Goal: Transaction & Acquisition: Obtain resource

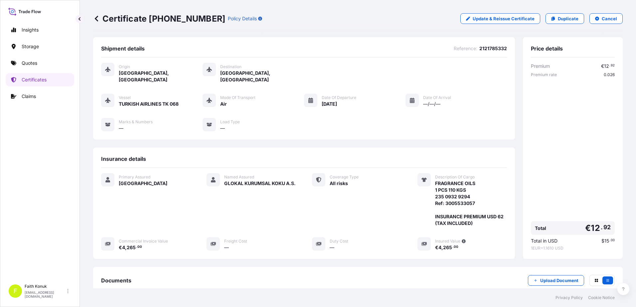
scroll to position [75, 0]
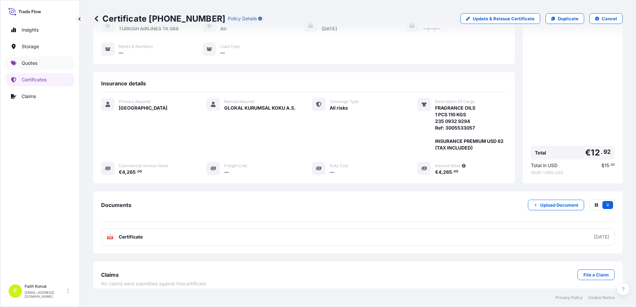
click at [39, 58] on link "Quotes" at bounding box center [40, 63] width 68 height 13
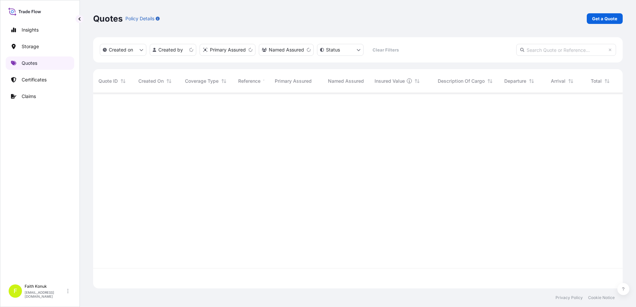
scroll to position [194, 524]
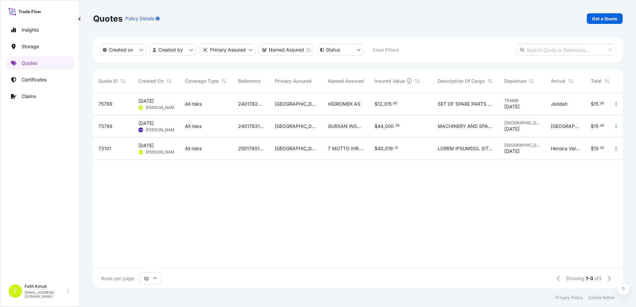
click at [124, 107] on div "75789" at bounding box center [113, 104] width 40 height 22
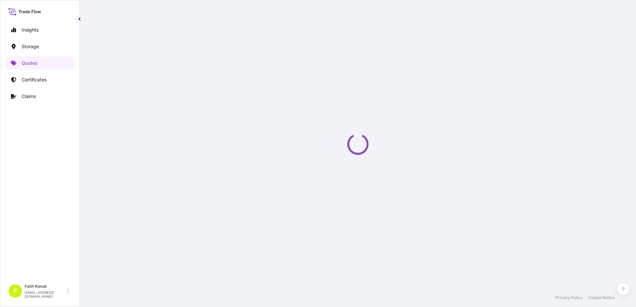
select select "Water"
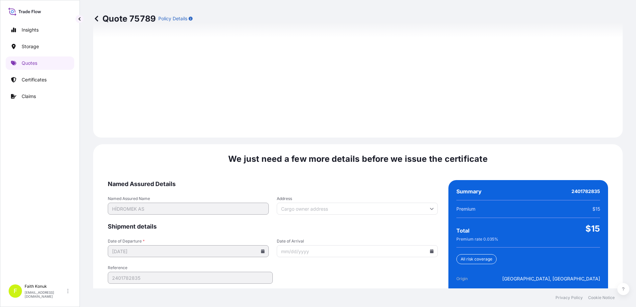
scroll to position [946, 0]
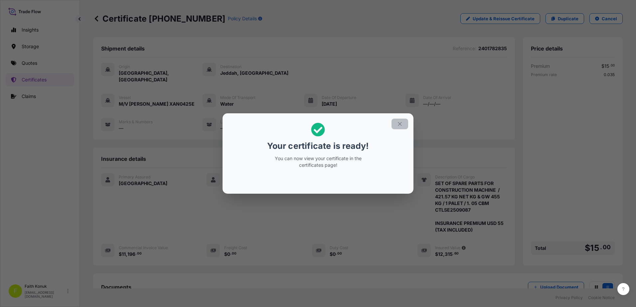
click at [401, 125] on icon "button" at bounding box center [400, 124] width 6 height 6
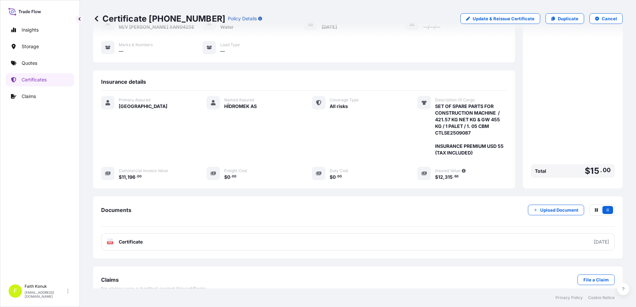
scroll to position [82, 0]
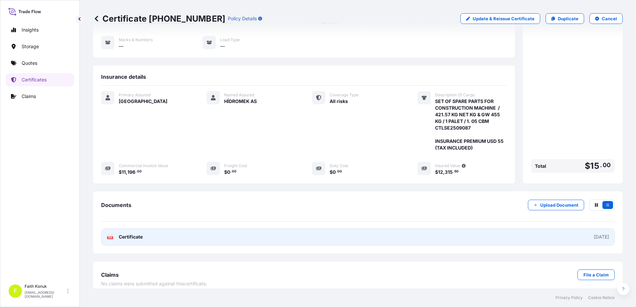
click at [113, 236] on rect at bounding box center [110, 237] width 6 height 3
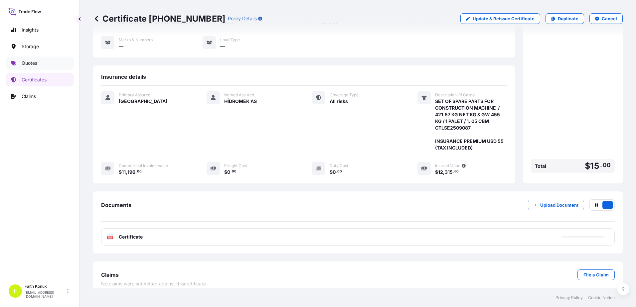
click at [42, 65] on link "Quotes" at bounding box center [40, 63] width 68 height 13
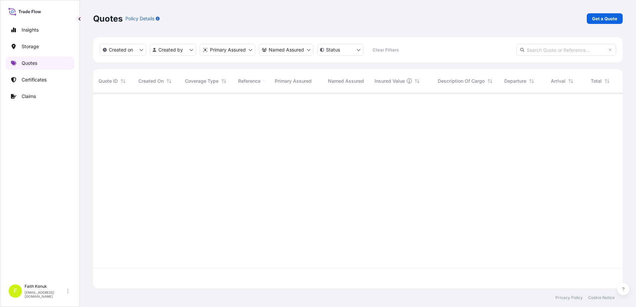
scroll to position [194, 524]
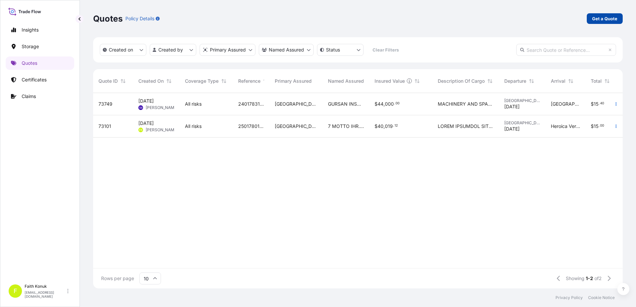
click at [600, 21] on p "Get a Quote" at bounding box center [604, 18] width 25 height 7
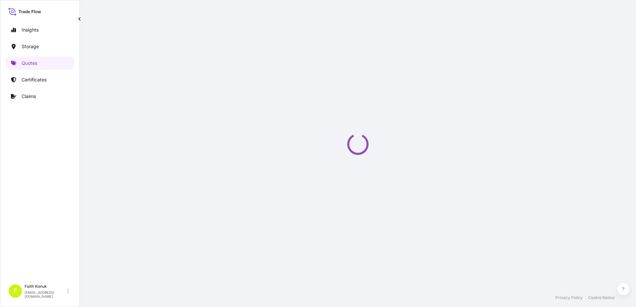
scroll to position [11, 0]
select select "Water"
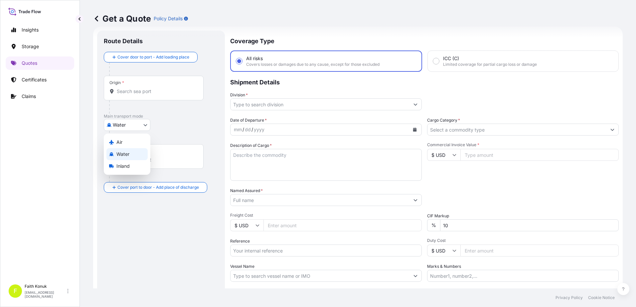
click at [128, 128] on body "Insights Storage Quotes Certificates Claims F [PERSON_NAME] [EMAIL_ADDRESS][DOM…" at bounding box center [318, 153] width 636 height 307
click at [125, 167] on span "Inland" at bounding box center [122, 166] width 13 height 7
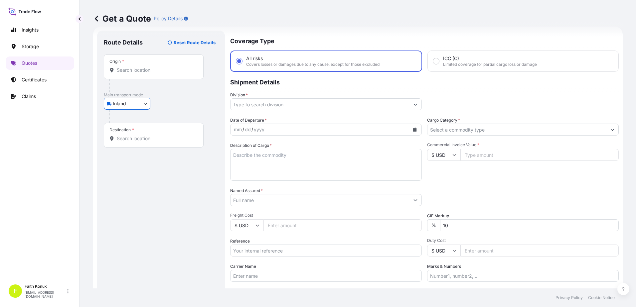
click at [184, 109] on div "Inland Air Water Inland" at bounding box center [161, 104] width 114 height 12
click at [130, 69] on input "Origin *" at bounding box center [156, 70] width 78 height 7
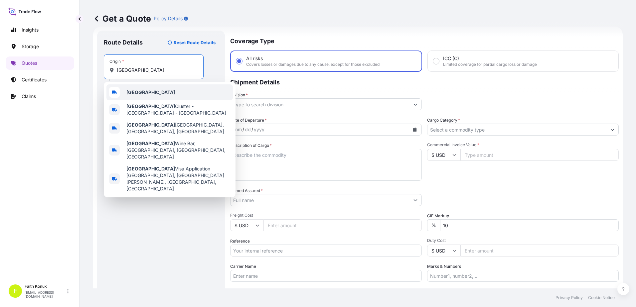
type input "[GEOGRAPHIC_DATA]"
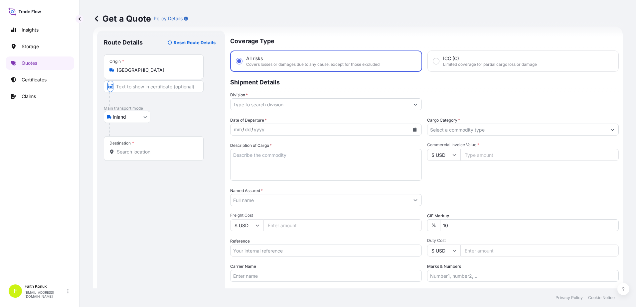
click at [175, 117] on div "Inland Air Water Inland" at bounding box center [161, 117] width 114 height 12
click at [135, 152] on input "Destination *" at bounding box center [156, 152] width 78 height 7
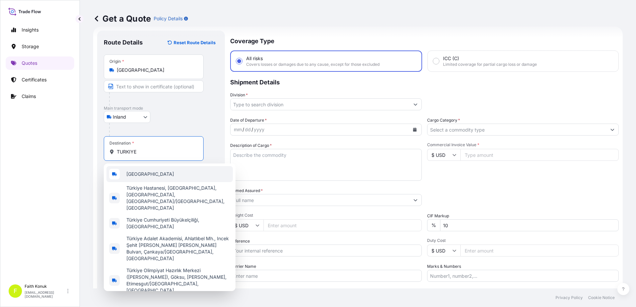
click at [145, 174] on div "[GEOGRAPHIC_DATA]" at bounding box center [169, 174] width 126 height 16
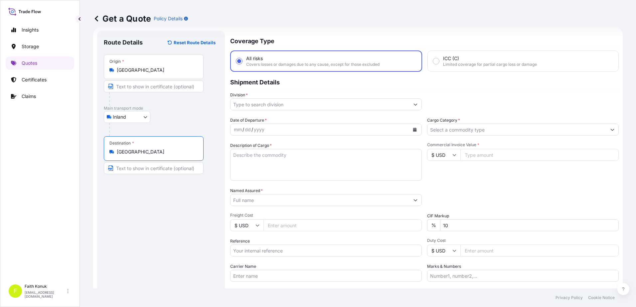
type input "[GEOGRAPHIC_DATA]"
click at [179, 108] on p "Main transport mode" at bounding box center [161, 108] width 114 height 5
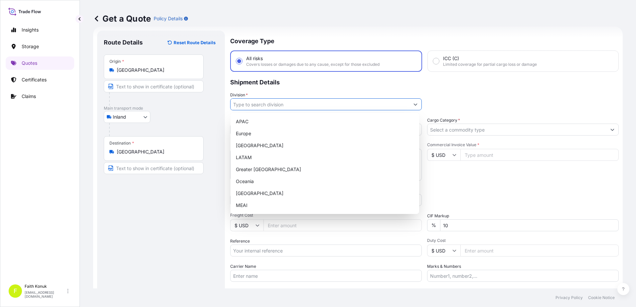
click at [414, 106] on icon "Show suggestions" at bounding box center [415, 104] width 4 height 4
click at [252, 194] on div "[GEOGRAPHIC_DATA]" at bounding box center [324, 193] width 183 height 12
type input "[GEOGRAPHIC_DATA]"
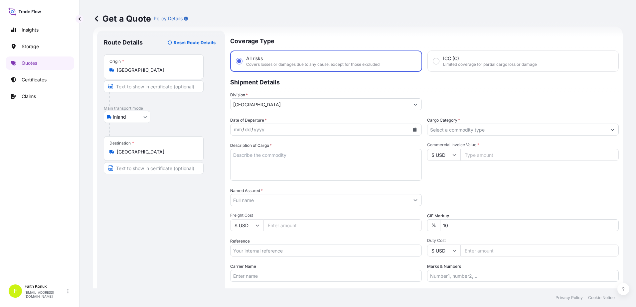
click at [304, 88] on p "Shipment Details" at bounding box center [424, 82] width 388 height 20
click at [414, 130] on icon "Calendar" at bounding box center [415, 130] width 4 height 4
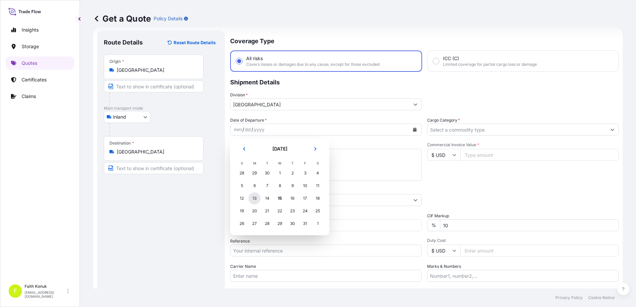
click at [256, 198] on div "13" at bounding box center [254, 198] width 12 height 12
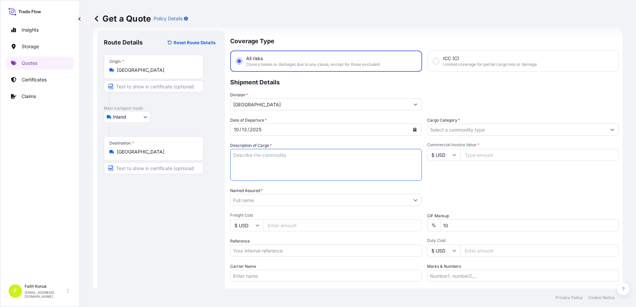
click at [254, 155] on textarea "Description of Cargo *" at bounding box center [325, 165] width 191 height 32
click at [258, 161] on textarea "Description of Cargo *" at bounding box center [325, 165] width 191 height 32
paste textarea ""1 ftl , 2 KAP 1380 KG""
click at [314, 180] on textarea ""1 ftl , 2 KAP 1380 KG" INSURANCE PREMIUM EURO" at bounding box center [325, 165] width 191 height 32
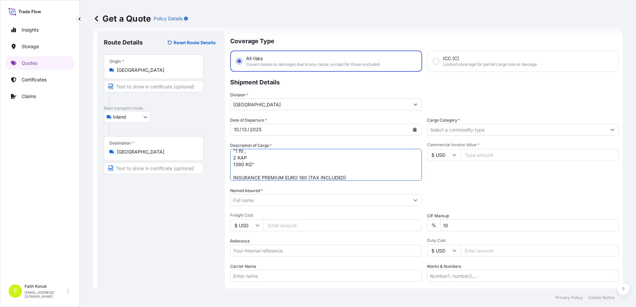
type textarea ""1 ftl , 2 KAP 1380 KG" INSURANCE PREMIUM EURO 180 (TAX INCLUDED)"
click at [251, 200] on input "Named Assured *" at bounding box center [319, 200] width 179 height 12
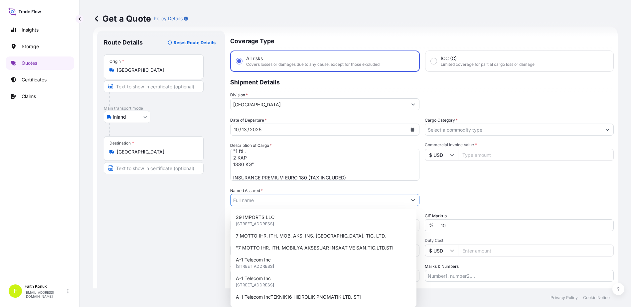
paste input ""[PERSON_NAME] ELEKTRİK SANAYİ VE TİCARET A.Ş. ""
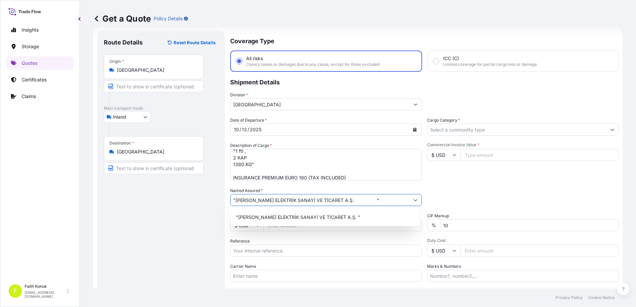
drag, startPoint x: 350, startPoint y: 198, endPoint x: 343, endPoint y: 197, distance: 7.0
click at [343, 197] on input ""[PERSON_NAME] ELEKTRİK SANAYİ VE TİCARET A.Ş. "" at bounding box center [319, 200] width 179 height 12
type input "[PERSON_NAME] ELEKTRİK SANAYİ VE TİCARET A.Ş."
click at [363, 188] on div "Named Assured * [PERSON_NAME] ELEKTRİK SANAYİ VE TİCARET A.Ş." at bounding box center [325, 196] width 191 height 19
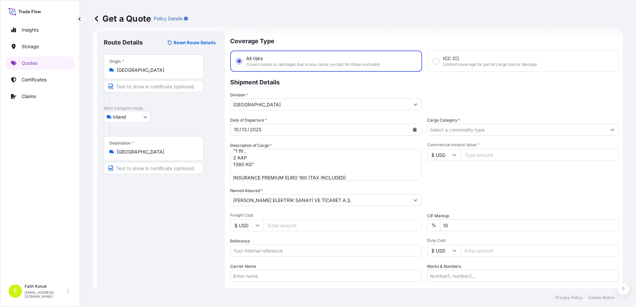
click at [276, 250] on input "Reference" at bounding box center [325, 251] width 191 height 12
paste input "2111787195"
type input "2111787195"
click at [275, 231] on div "Date of Departure * [DATE] Cargo Category * Description of Cargo * "1 ftl , 2 K…" at bounding box center [424, 199] width 388 height 165
click at [276, 234] on div "Date of Departure * [DATE] Cargo Category * Description of Cargo * "1 ftl , 2 K…" at bounding box center [424, 199] width 388 height 165
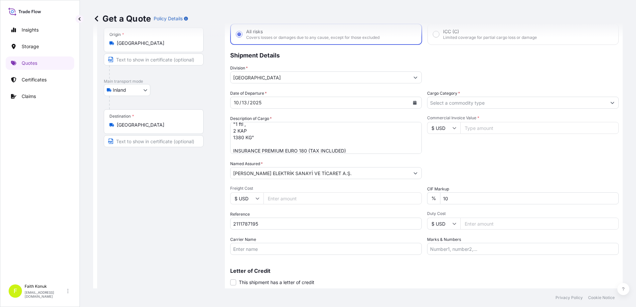
scroll to position [58, 0]
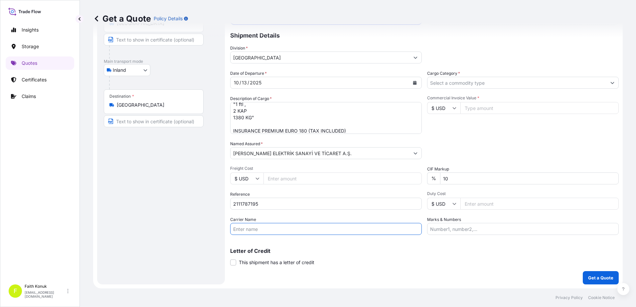
click at [254, 228] on input "Carrier Name" at bounding box center [325, 229] width 191 height 12
paste input "34 NKZ 755"
type input "34 NKZ 755"
click at [277, 217] on div "Carrier Name 34 NKZ 755" at bounding box center [325, 225] width 191 height 19
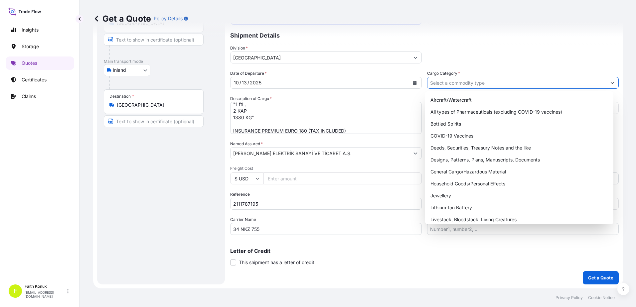
click at [449, 82] on input "Cargo Category *" at bounding box center [516, 83] width 179 height 12
click at [445, 171] on div "General Cargo/Hazardous Material" at bounding box center [519, 172] width 183 height 12
type input "General Cargo/Hazardous Material"
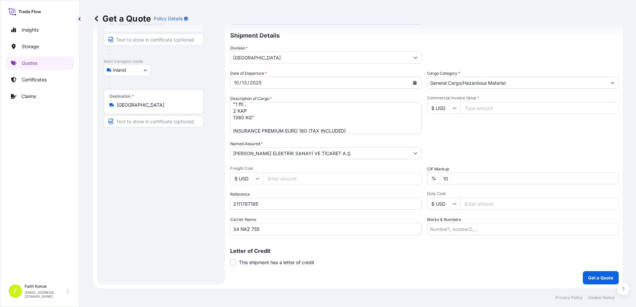
click at [473, 131] on div "Commercial Invoice Value * $ USD" at bounding box center [522, 114] width 191 height 39
click at [454, 110] on input "$ USD" at bounding box center [443, 108] width 33 height 12
click at [446, 126] on div "€ EUR" at bounding box center [441, 126] width 28 height 13
type input "€ EUR"
click at [487, 134] on div "Commercial Invoice Value * € EUR" at bounding box center [522, 114] width 191 height 39
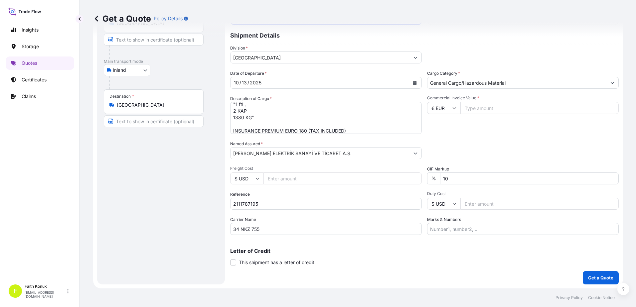
click at [474, 109] on input "Commercial Invoice Value *" at bounding box center [539, 108] width 158 height 12
type input "38906.54"
click at [491, 128] on div "Commercial Invoice Value * € EUR 38906.54" at bounding box center [522, 114] width 191 height 39
drag, startPoint x: 455, startPoint y: 176, endPoint x: 412, endPoint y: 172, distance: 43.1
click at [402, 174] on div "Date of Departure * [DATE] Cargo Category * General Cargo/Hazardous Material De…" at bounding box center [424, 152] width 388 height 165
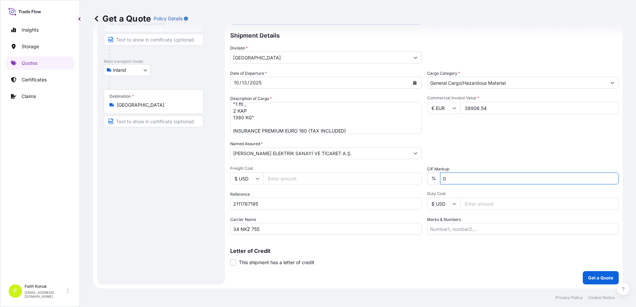
type input "0"
click at [480, 147] on div "Packing Category Type to search a container mode Please select a primary mode o…" at bounding box center [522, 150] width 191 height 19
click at [129, 160] on div "Route Details Reset Route Details Place of loading Road / [GEOGRAPHIC_DATA] / I…" at bounding box center [161, 134] width 114 height 288
click at [600, 277] on p "Get a Quote" at bounding box center [600, 278] width 25 height 7
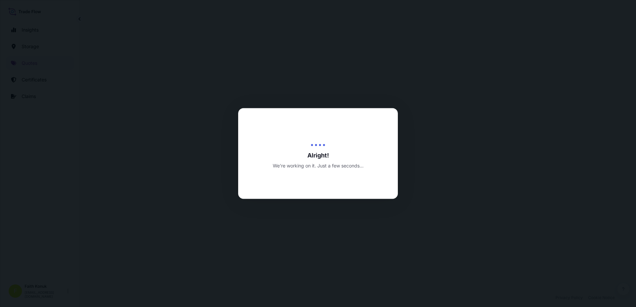
select select "Inland"
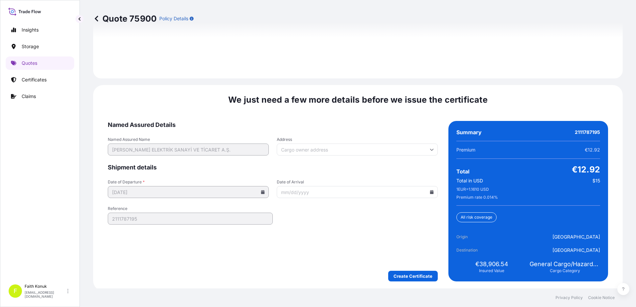
scroll to position [981, 0]
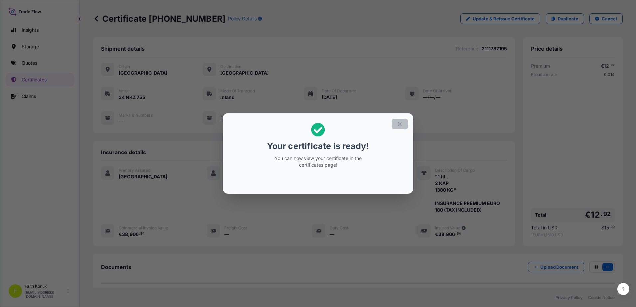
click at [400, 125] on icon "button" at bounding box center [400, 124] width 6 height 6
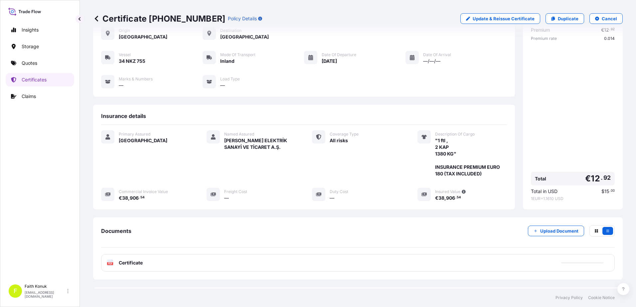
scroll to position [69, 0]
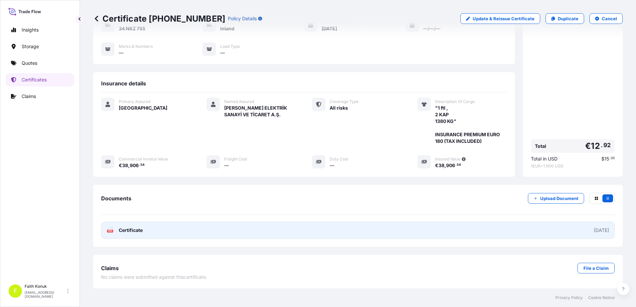
click at [110, 231] on text "PDF" at bounding box center [110, 231] width 4 height 2
